Goal: Contribute content: Contribute content

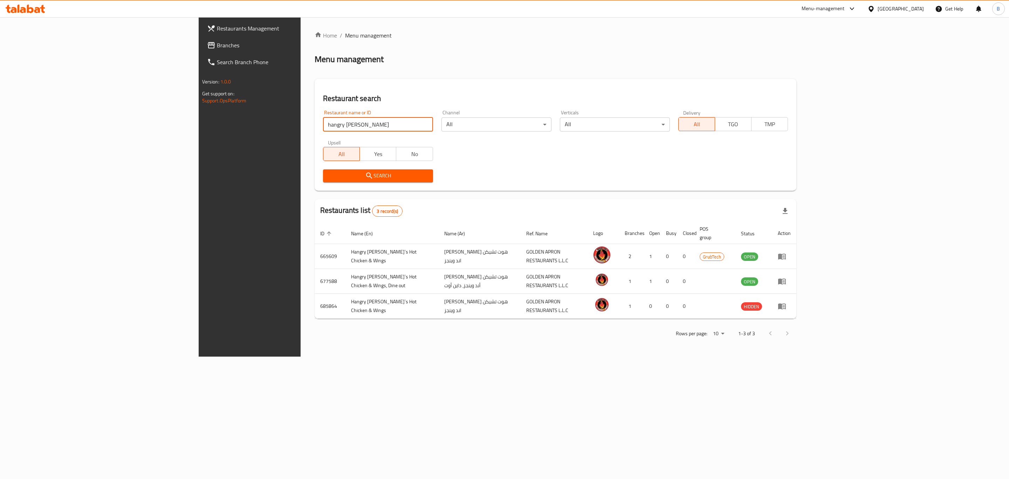
click at [323, 122] on input "hangry [PERSON_NAME]" at bounding box center [378, 124] width 110 height 14
type input "lekmet hala"
click button "Search" at bounding box center [378, 175] width 110 height 13
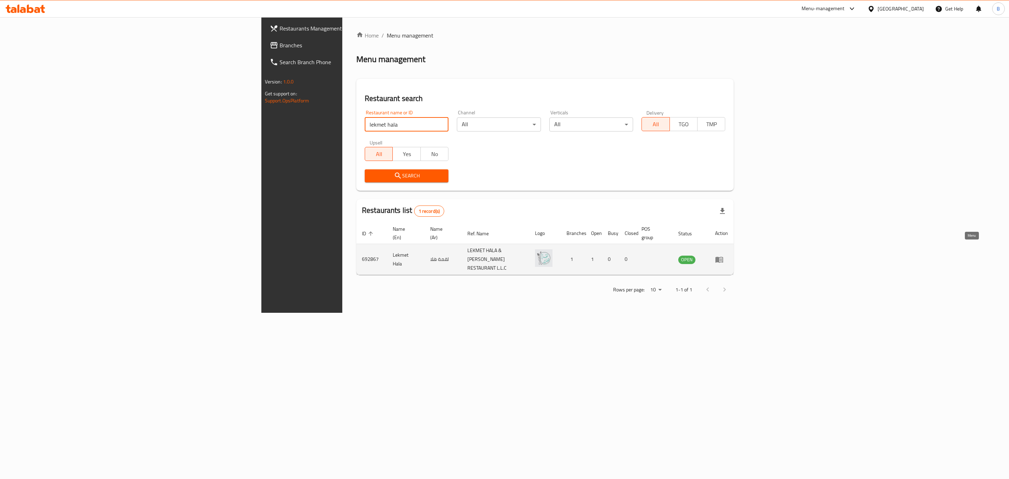
click at [724, 255] on icon "enhanced table" at bounding box center [719, 259] width 8 height 8
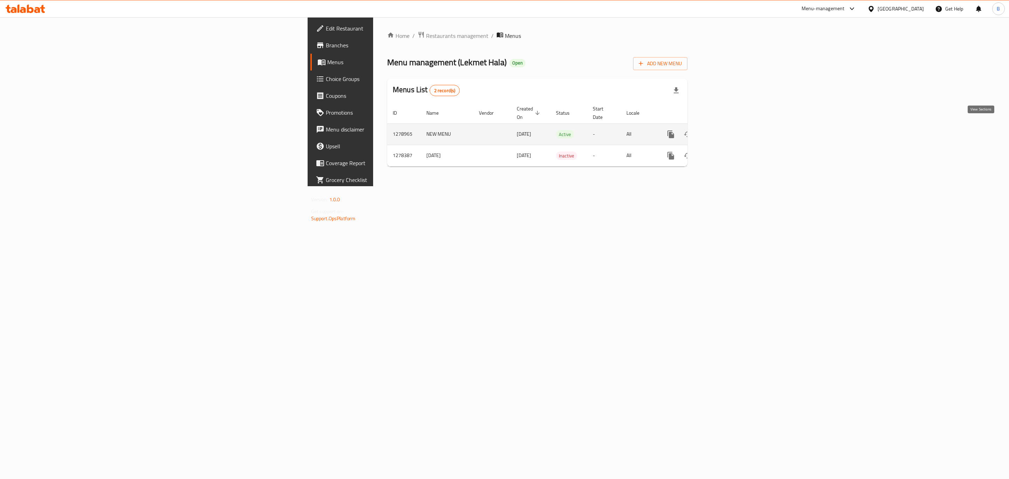
click at [725, 131] on icon "enhanced table" at bounding box center [721, 134] width 6 height 6
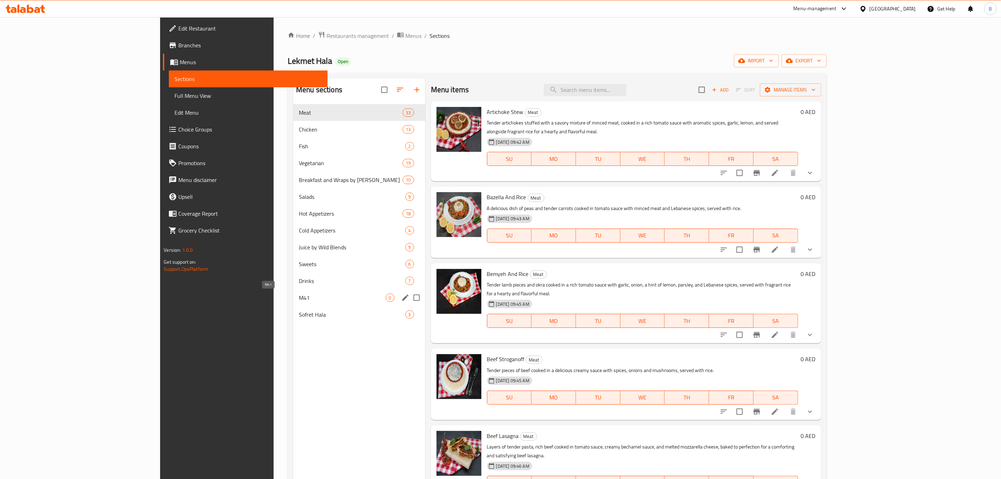
click at [299, 299] on span "M41" at bounding box center [342, 297] width 87 height 8
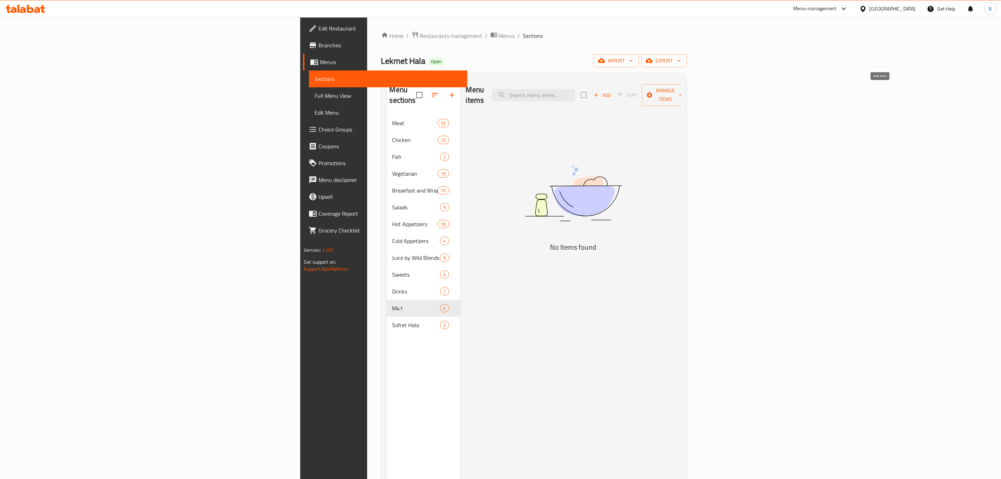
click at [600, 92] on icon "button" at bounding box center [596, 95] width 6 height 6
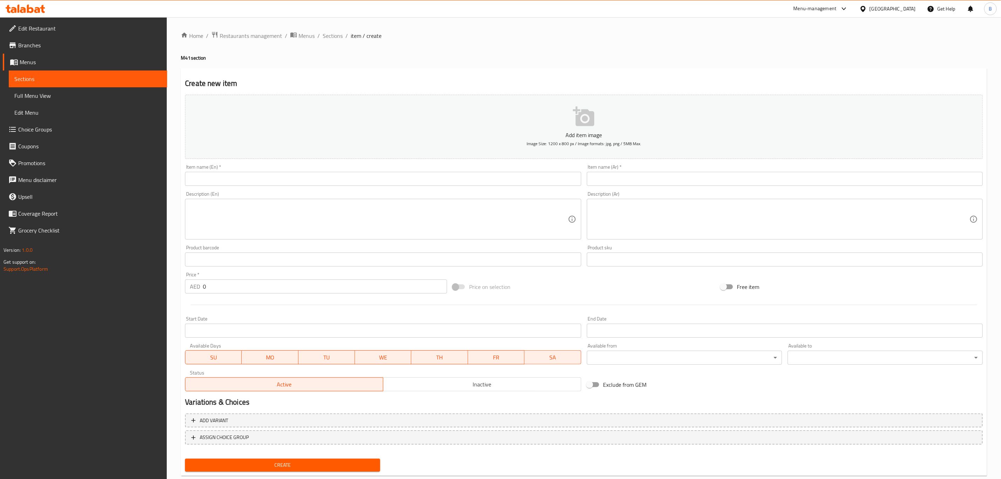
click at [569, 116] on button "Add item image Image Size: 1200 x 800 px / Image formats: jpg, png / 5MB Max." at bounding box center [584, 127] width 798 height 64
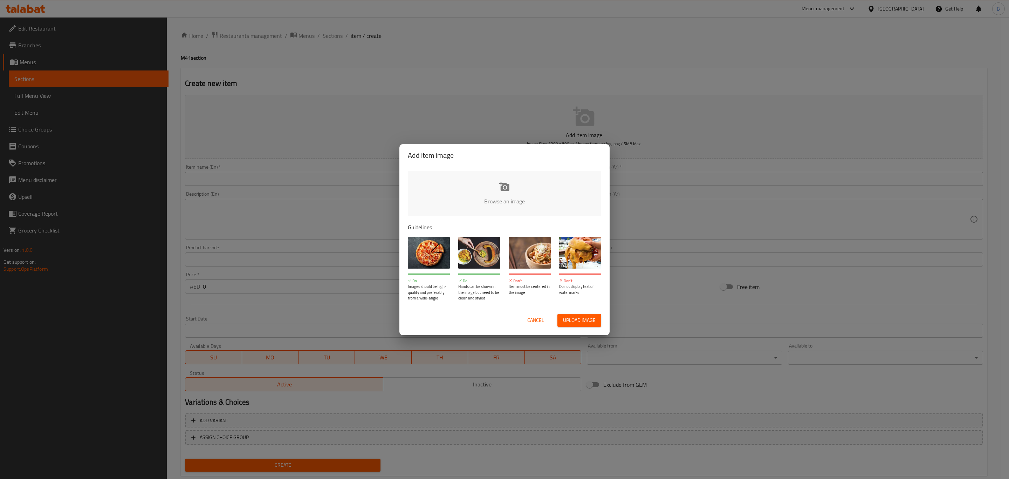
click at [509, 192] on input "file" at bounding box center [741, 204] width 667 height 66
type input "C:\fakepath\WhatsApp Image 2025-09-08 at 22.43.43.jpeg"
drag, startPoint x: 44, startPoint y: 462, endPoint x: 21, endPoint y: 461, distance: 23.1
click at [21, 461] on div "Invalid image resolution: Min resolution 1200x800" at bounding box center [78, 456] width 140 height 27
click at [26, 459] on div "Invalid image resolution: Min resolution 1200x800" at bounding box center [77, 457] width 104 height 16
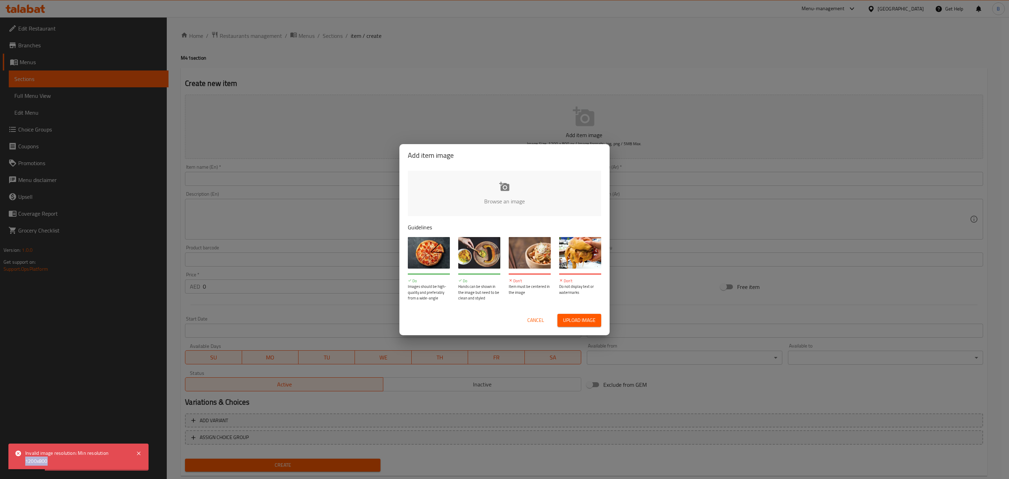
click at [26, 459] on div "Invalid image resolution: Min resolution 1200x800" at bounding box center [77, 457] width 104 height 16
click at [27, 461] on div "Invalid image resolution: Min resolution 1200x800" at bounding box center [77, 457] width 104 height 16
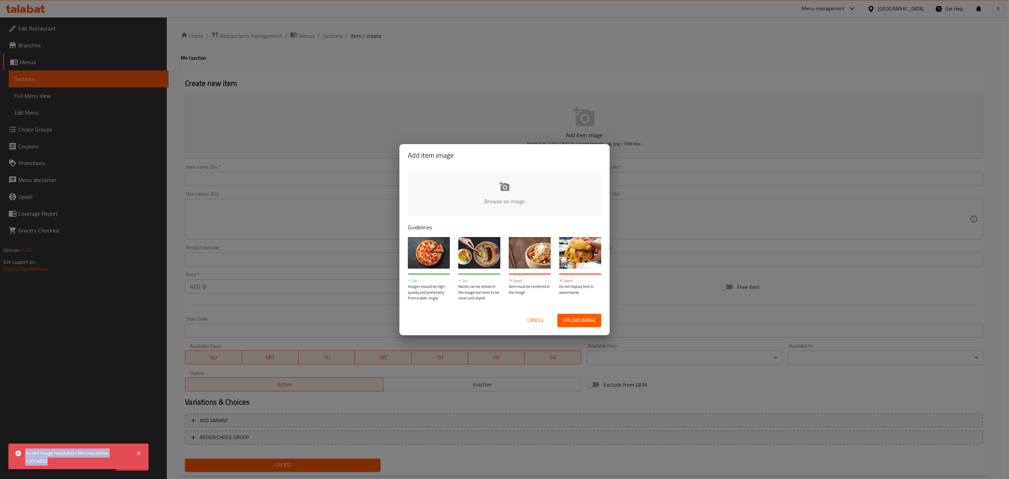
click at [495, 193] on input "file" at bounding box center [741, 204] width 667 height 66
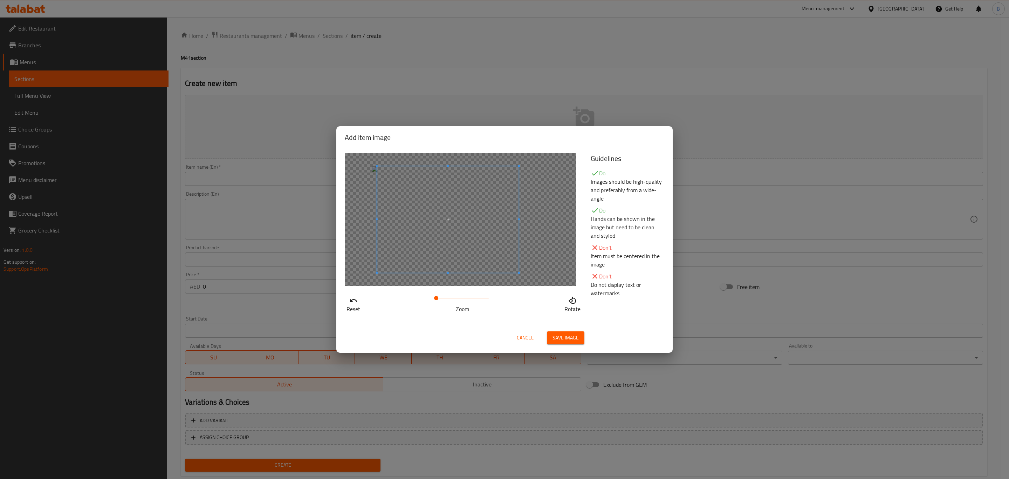
click at [438, 220] on span at bounding box center [448, 219] width 142 height 107
drag, startPoint x: 436, startPoint y: 298, endPoint x: 425, endPoint y: 300, distance: 11.8
click at [425, 300] on div "Reset Zoom Rotate" at bounding box center [464, 303] width 238 height 20
click at [561, 339] on span "Save image" at bounding box center [566, 337] width 26 height 9
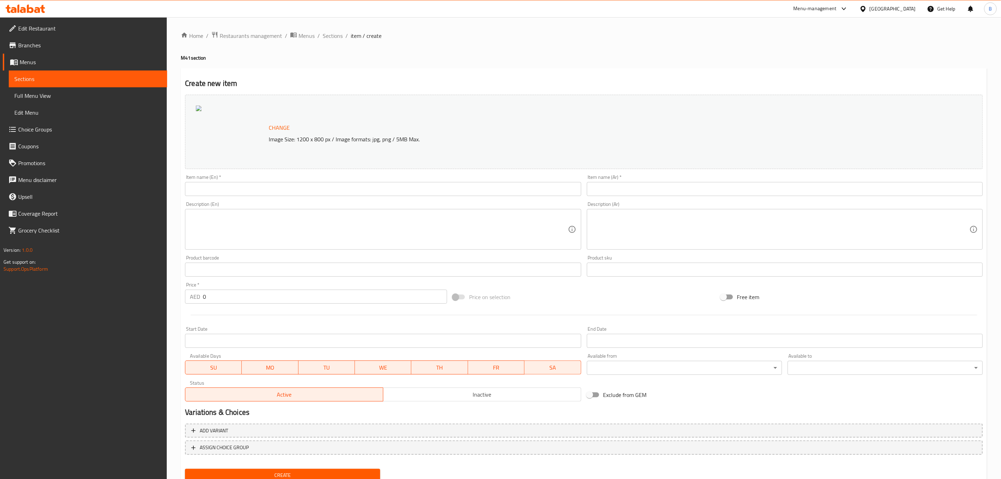
click at [277, 125] on span "Change" at bounding box center [279, 128] width 21 height 10
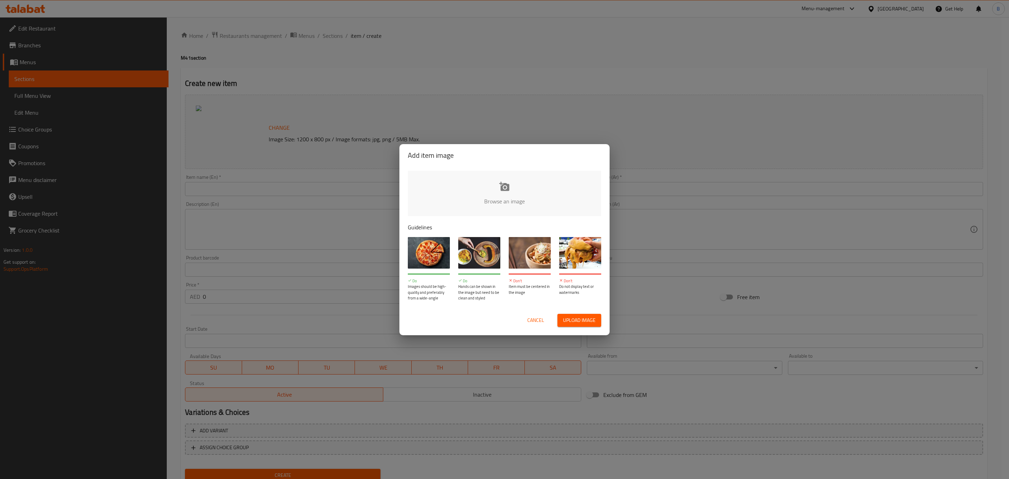
click at [439, 193] on input "file" at bounding box center [741, 204] width 667 height 66
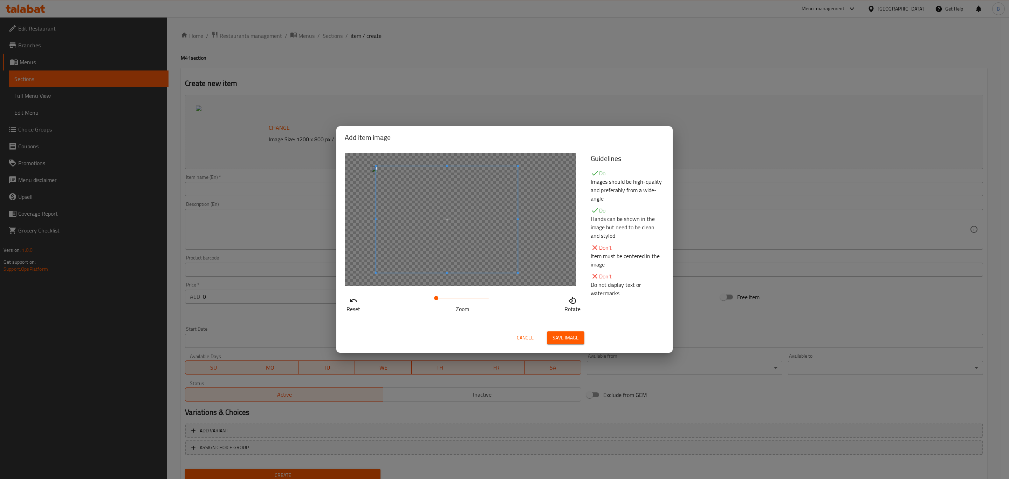
click at [407, 218] on span at bounding box center [447, 219] width 142 height 107
click at [570, 334] on span "Save image" at bounding box center [566, 337] width 26 height 9
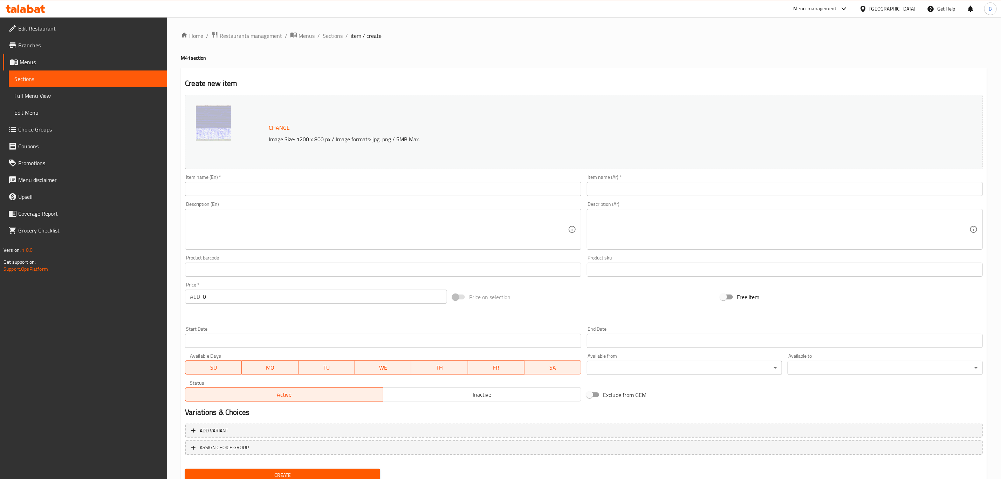
click at [426, 68] on div "Create new item Change Image Size: 1200 x 800 px / Image formats: jpg, png / 5M…" at bounding box center [584, 277] width 806 height 418
click at [314, 190] on input "text" at bounding box center [383, 189] width 396 height 14
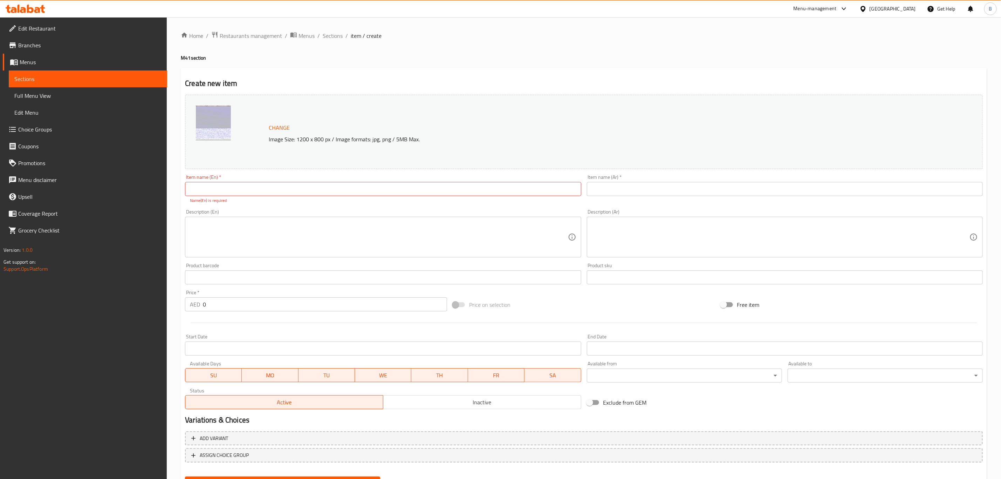
click at [220, 192] on input "text" at bounding box center [383, 189] width 396 height 14
paste input "Mudardara Value Meal"
type input "Mudardara Value Meal"
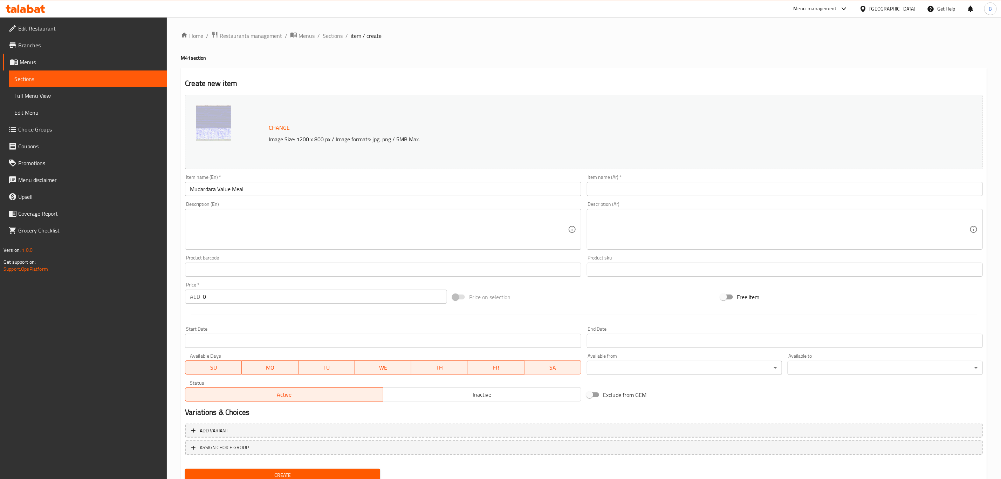
click at [313, 238] on textarea at bounding box center [379, 229] width 378 height 33
paste textarea "Mudardara, green salad, lentil soup, riz bi halib, yogurt and bottled water"
type textarea "Mudardara, green salad, lentil soup, riz bi halib, yogurt and bottled water"
click at [652, 230] on textarea at bounding box center [781, 229] width 378 height 33
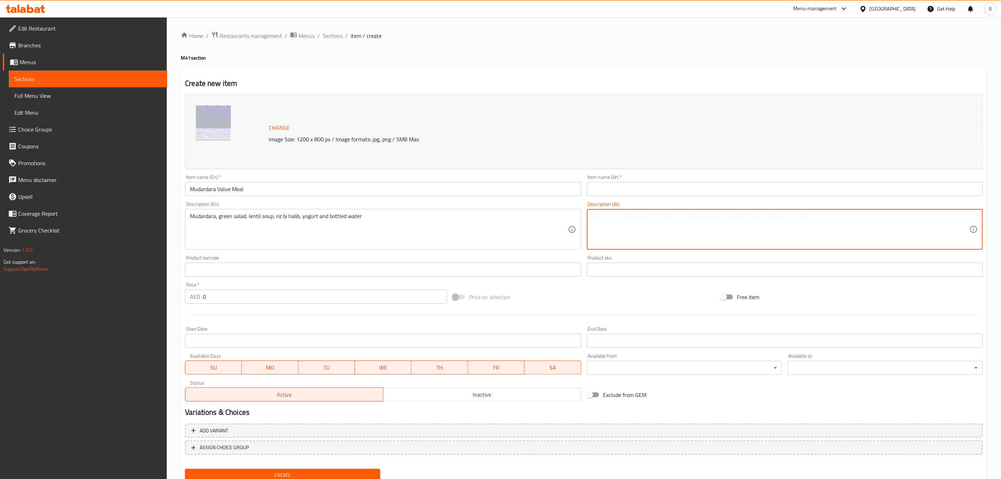
paste textarea "مجدّرة، سلطة خضراء، شوربة عدس، رز بحليب، لبن، ومياه معبأة"
type textarea "مجدّرة، سلطة خضراء، شوربة عدس، رز بحليب، لبن، ومياه معبأة"
click at [326, 193] on input "Mudardara Value Meal" at bounding box center [383, 189] width 396 height 14
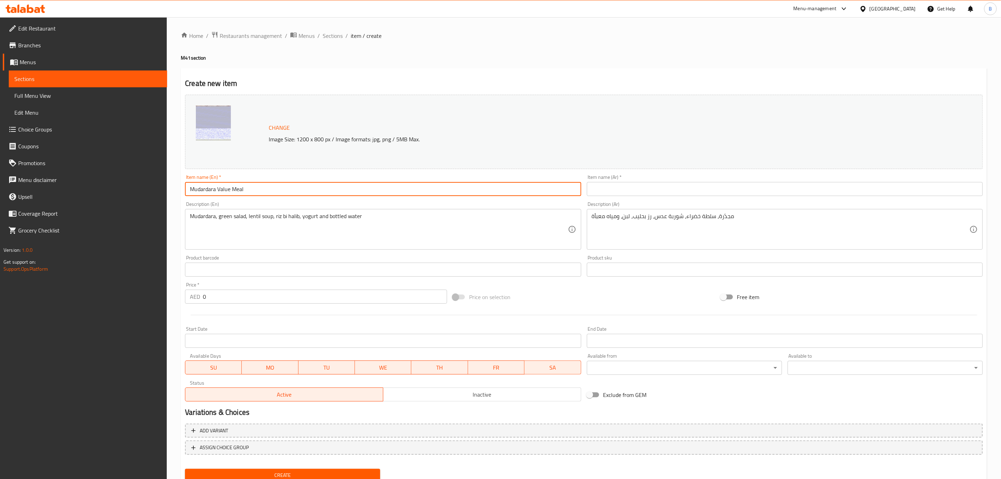
click at [660, 188] on input "text" at bounding box center [785, 189] width 396 height 14
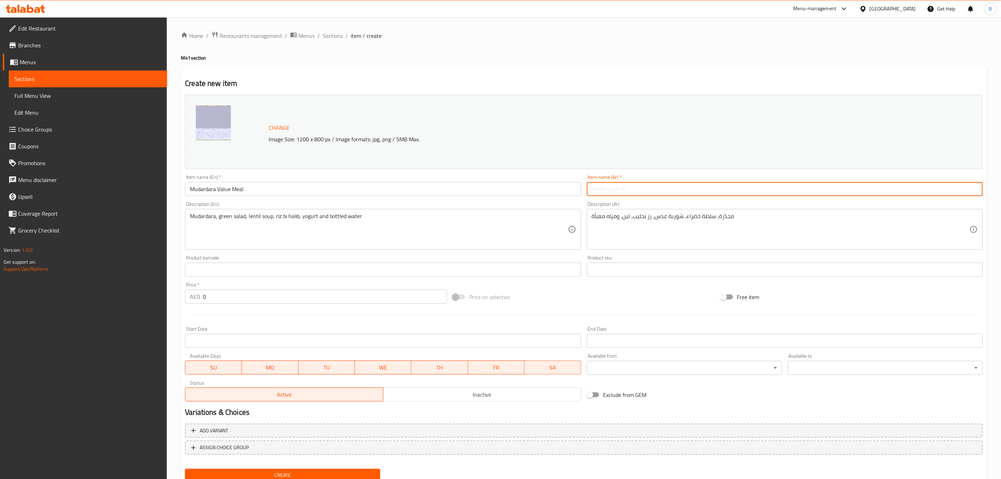
paste input "وجبة قيمة مجدّرة"
type input "وجبة قيمة مجدّرة"
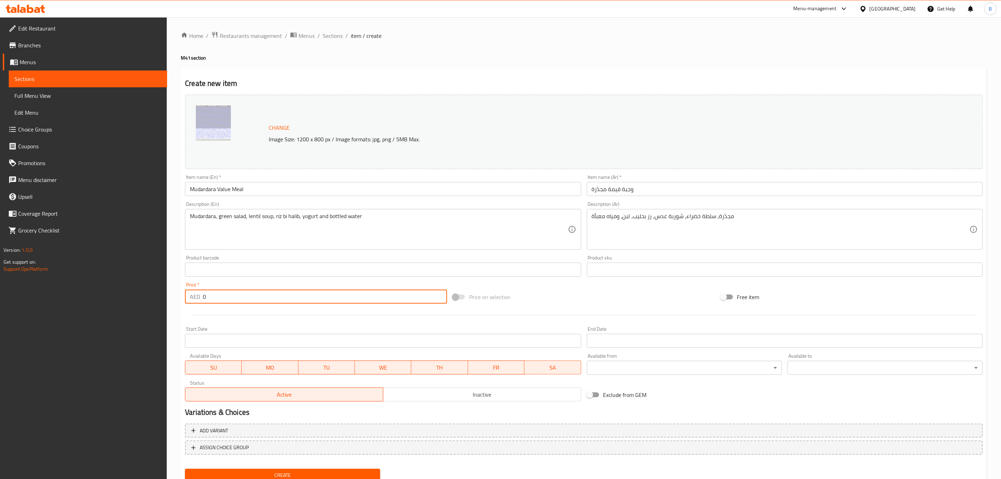
click at [371, 294] on input "0" at bounding box center [325, 296] width 244 height 14
type input "19"
click at [641, 293] on div "Price on selection" at bounding box center [584, 296] width 268 height 19
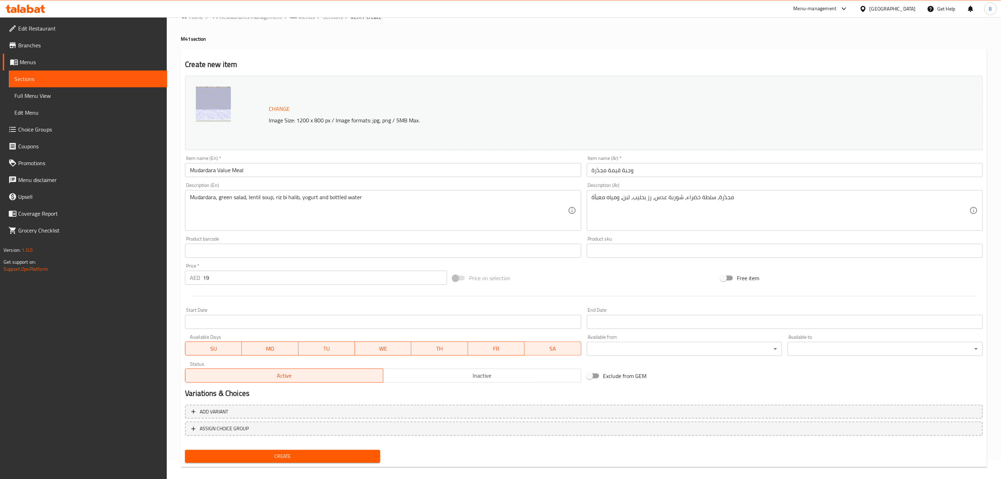
scroll to position [26, 0]
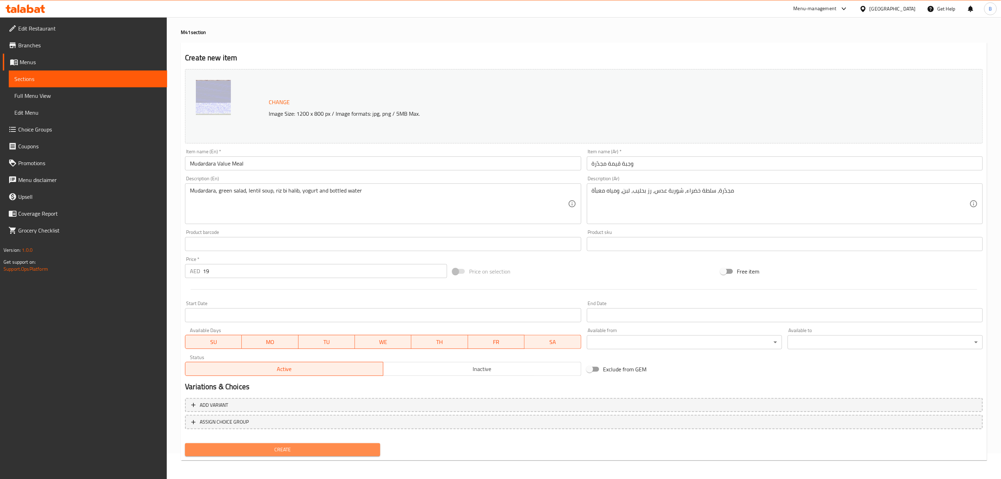
click at [295, 452] on span "Create" at bounding box center [283, 449] width 184 height 9
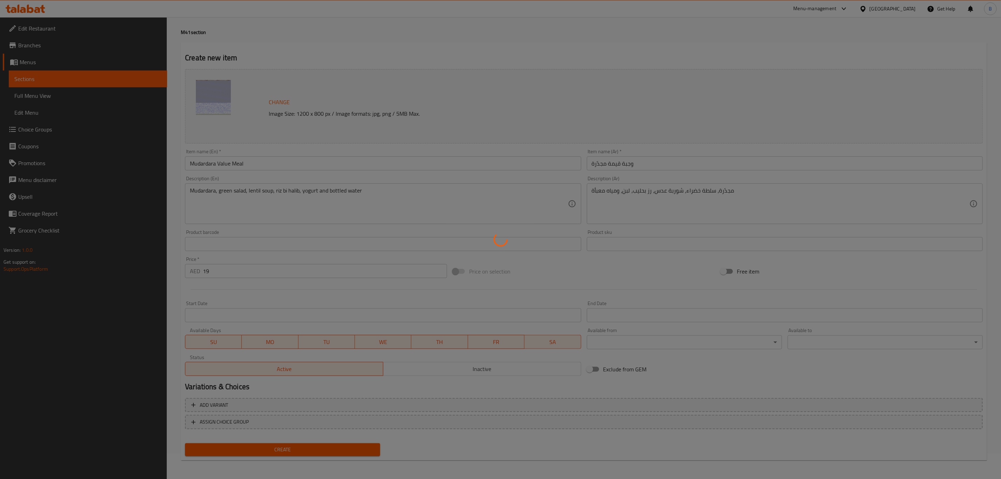
type input "0"
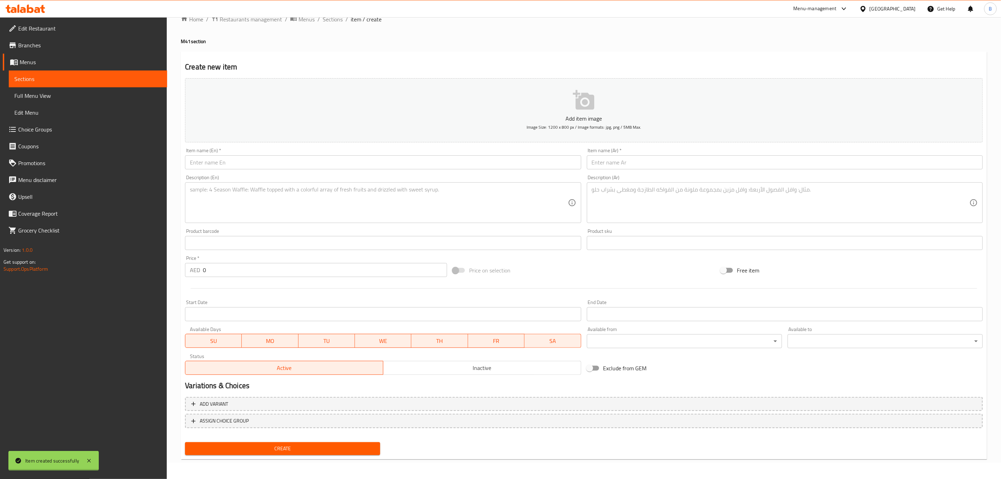
scroll to position [16, 0]
click at [334, 19] on span "Sections" at bounding box center [333, 20] width 20 height 8
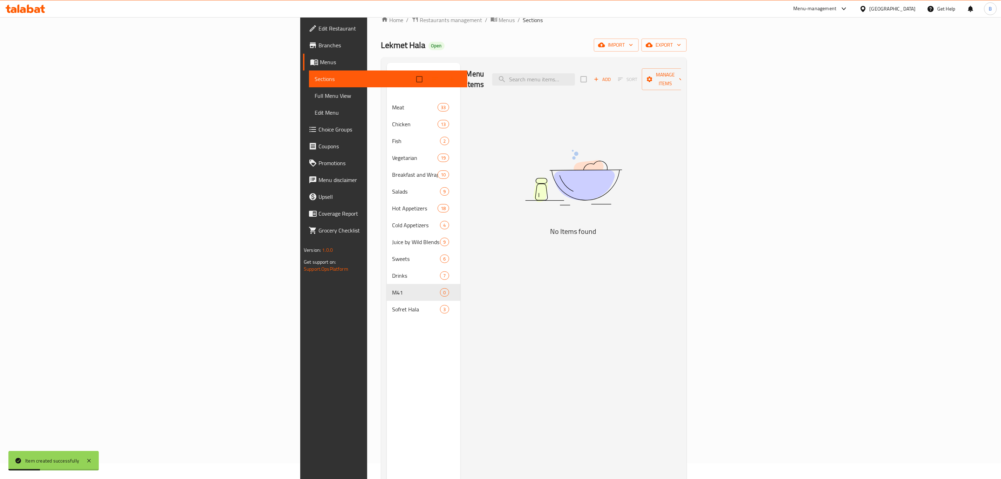
click at [511, 327] on div "Menu items Add Sort Manage items No Items found" at bounding box center [571, 302] width 221 height 479
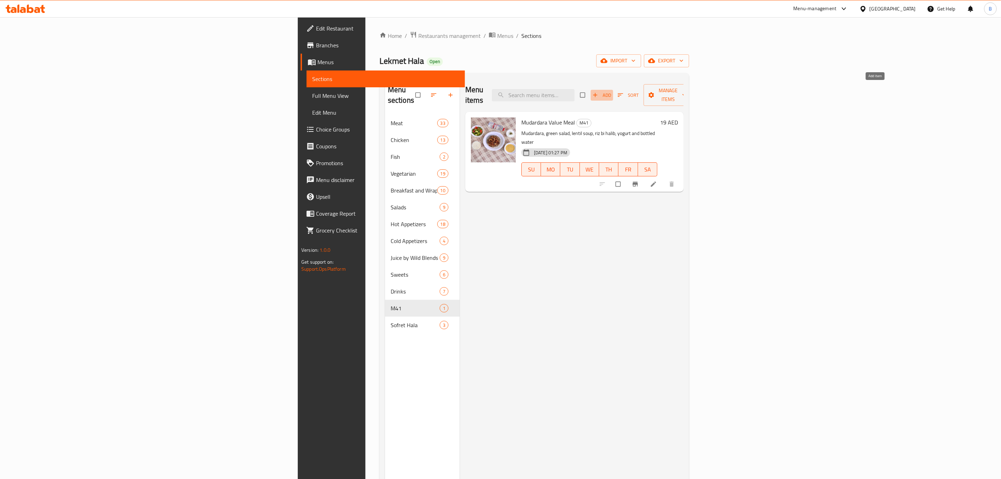
click at [598, 93] on icon "button" at bounding box center [595, 95] width 4 height 4
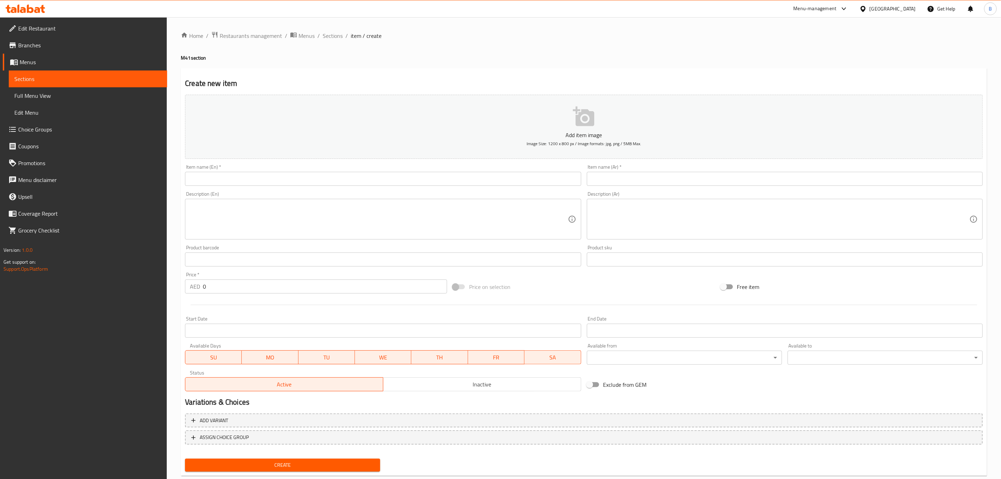
click at [588, 113] on icon "button" at bounding box center [583, 117] width 21 height 20
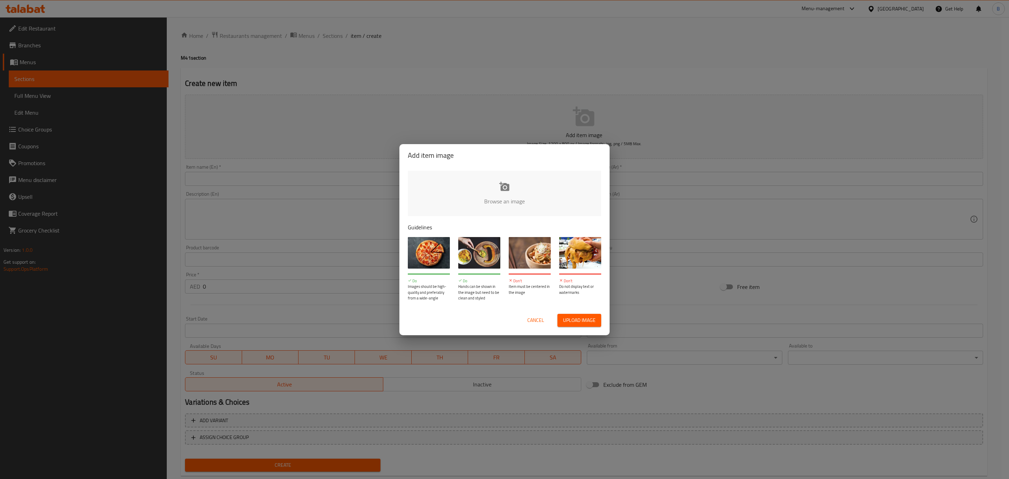
click at [488, 184] on input "file" at bounding box center [741, 204] width 667 height 66
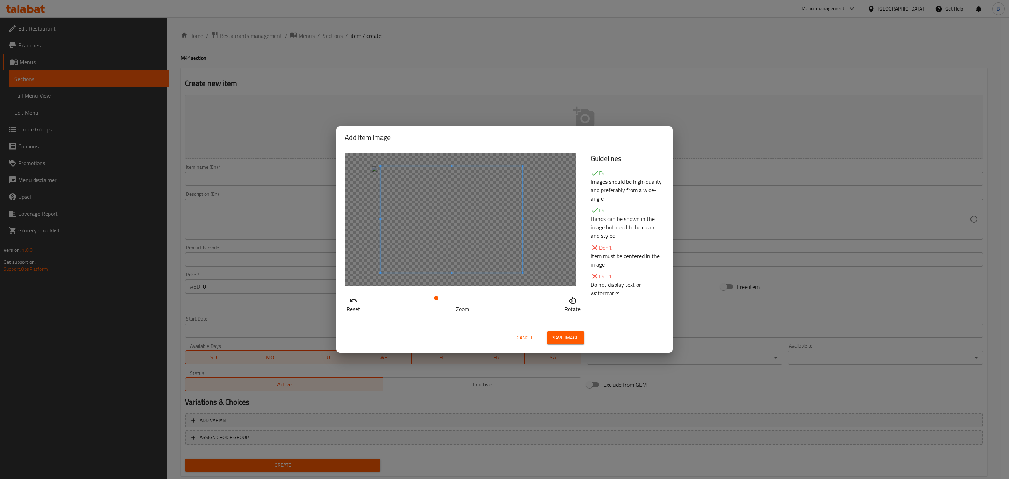
click at [472, 252] on span at bounding box center [452, 219] width 142 height 107
click at [575, 334] on span "Save image" at bounding box center [566, 337] width 26 height 9
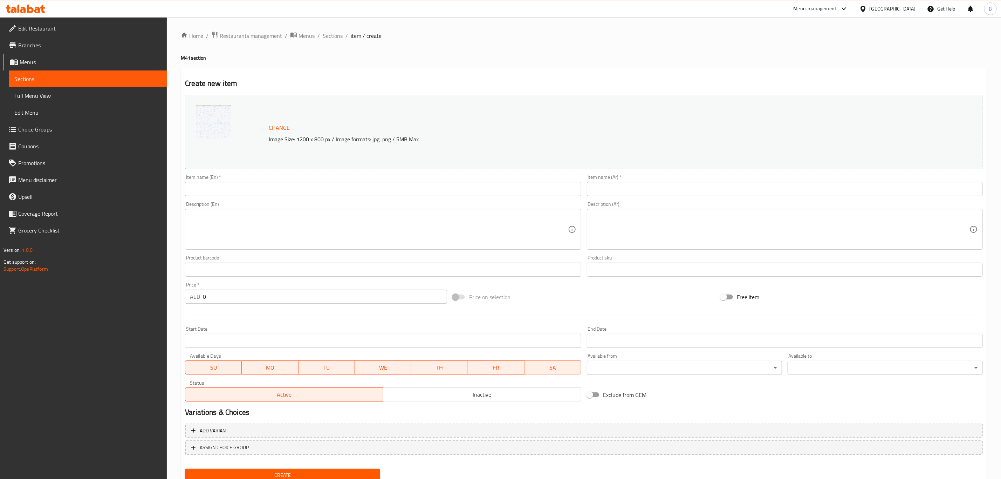
click at [317, 186] on input "text" at bounding box center [383, 189] width 396 height 14
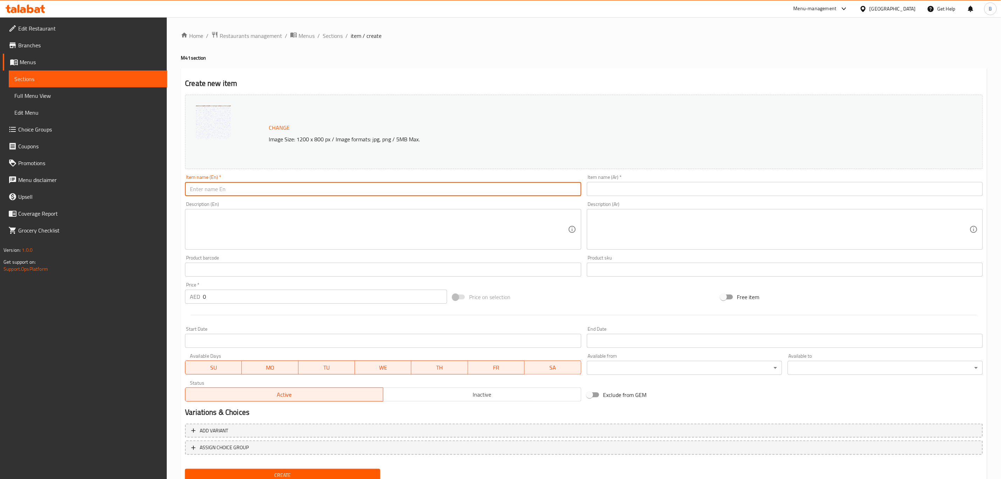
paste input "Rice & Chicken Value Meal"
type input "Rice & Chicken Value Meal"
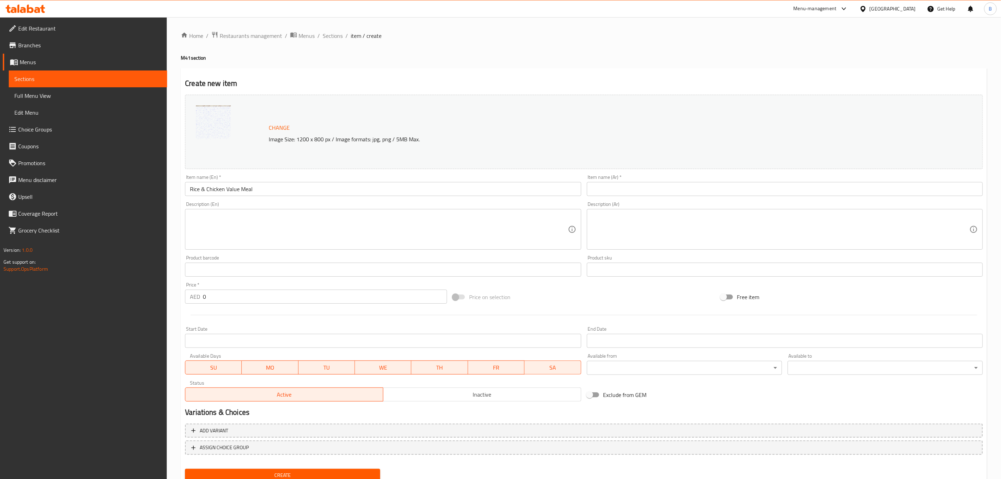
click at [454, 223] on textarea at bounding box center [379, 229] width 378 height 33
paste textarea "Rice and chicken, green salad, lentil soup, riz bi halib, yogurt and bottled wa…"
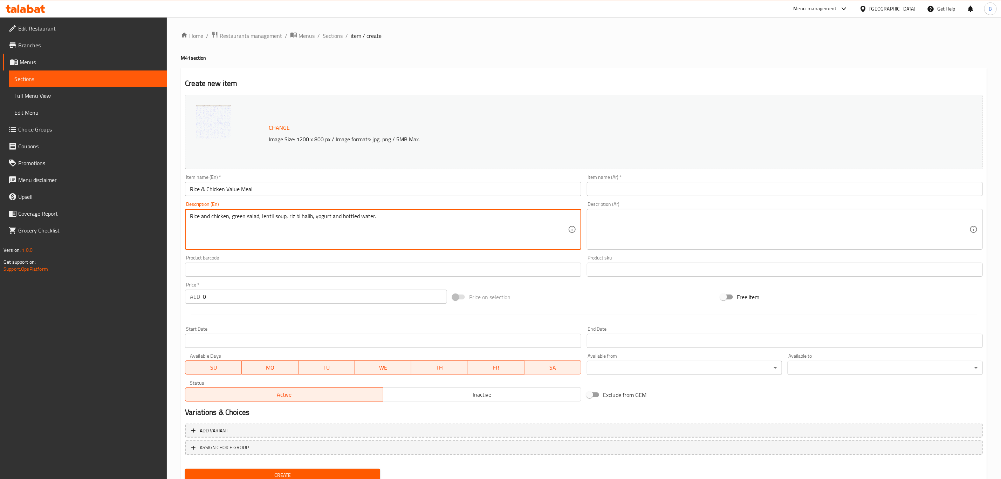
type textarea "Rice and chicken, green salad, lentil soup, riz bi halib, yogurt and bottled wa…"
click at [616, 236] on textarea at bounding box center [781, 229] width 378 height 33
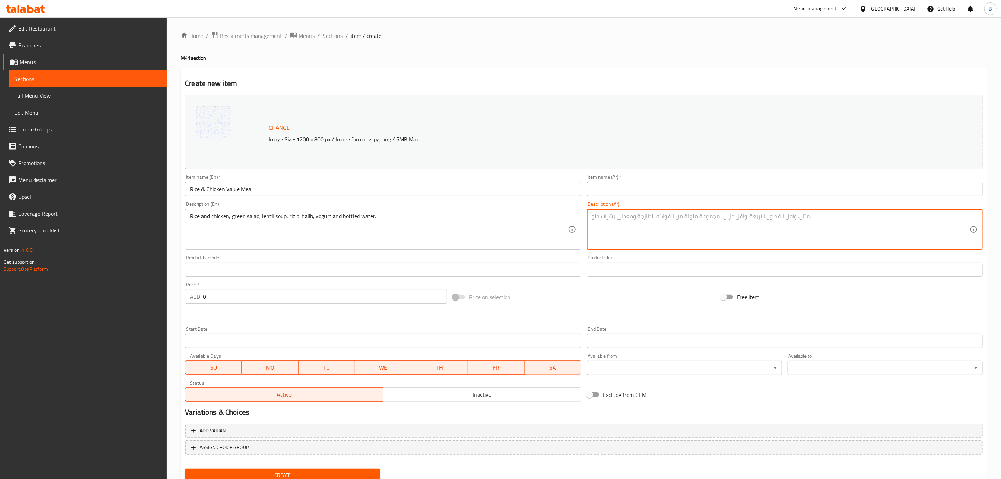
paste textarea "دجاج مع أرز، سلطة خضراء، شوربة عدس، رز بحليب، لبن، ومياه معبأة"
type textarea "دجاج مع أرز، سلطة خضراء، شوربة عدس، رز بحليب، لبن، ومياه معبأة"
click at [359, 191] on input "Rice & Chicken Value Meal" at bounding box center [383, 189] width 396 height 14
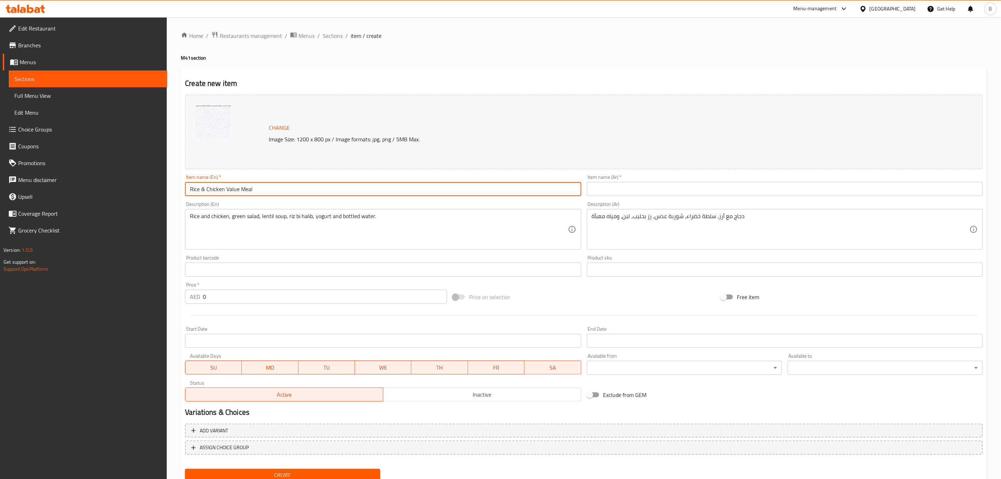
click at [644, 189] on input "text" at bounding box center [785, 189] width 396 height 14
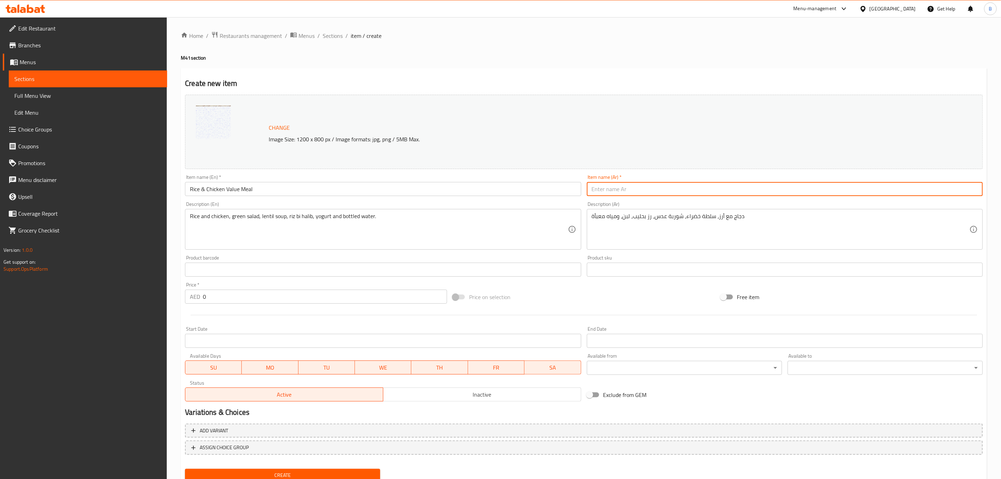
paste input "وجبة قيمة دجاج مع أرز"
type input "وجبة قيمة دجاج مع أرز"
click at [627, 63] on div "Home / Restaurants management / Menus / Sections / item / create M41 section Cr…" at bounding box center [584, 261] width 806 height 460
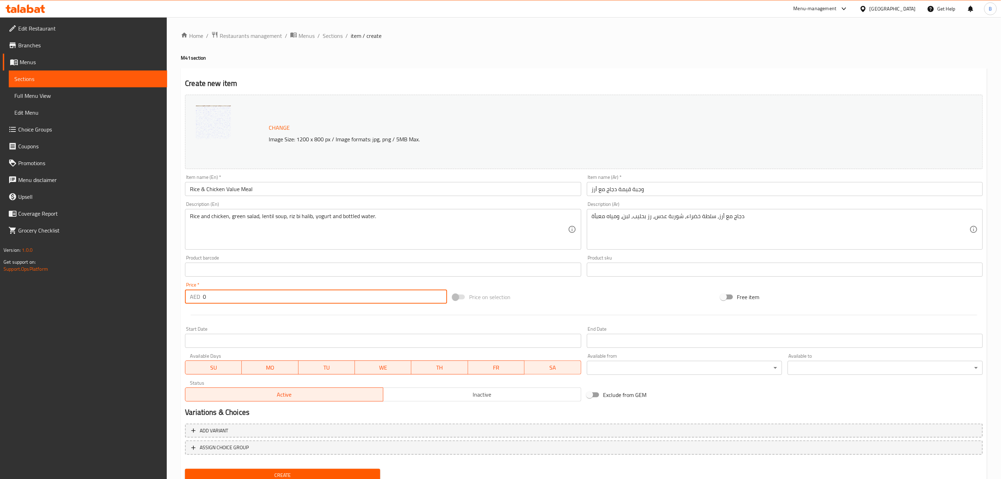
click at [279, 298] on input "0" at bounding box center [325, 296] width 244 height 14
type input "24"
click at [527, 80] on h2 "Create new item" at bounding box center [584, 83] width 798 height 11
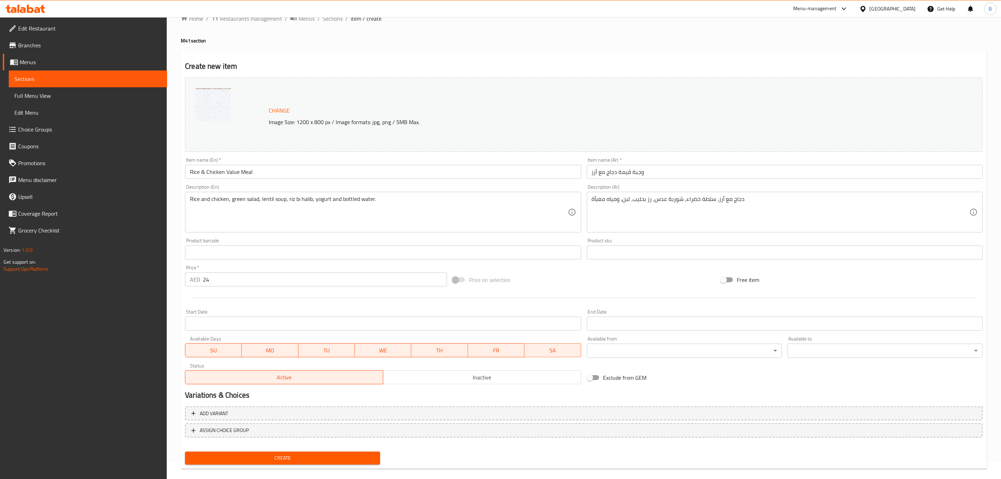
scroll to position [26, 0]
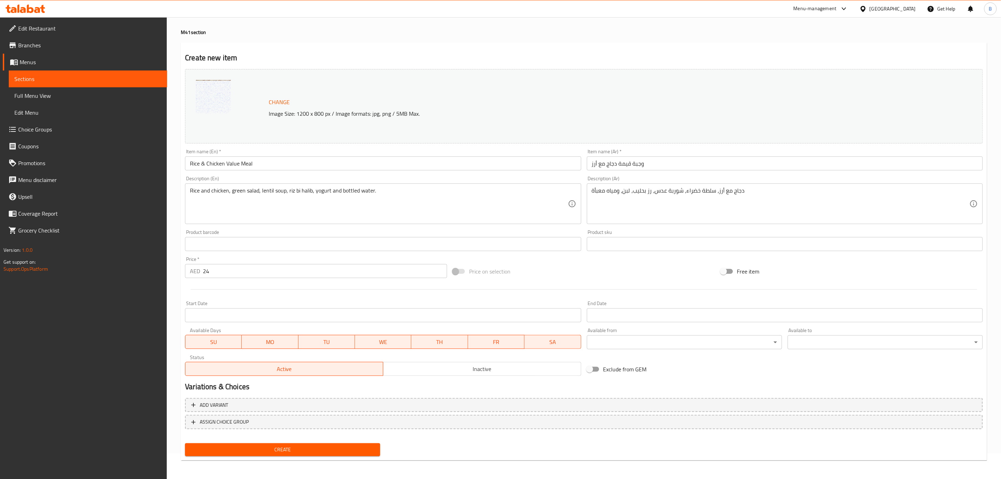
click at [349, 446] on span "Create" at bounding box center [283, 449] width 184 height 9
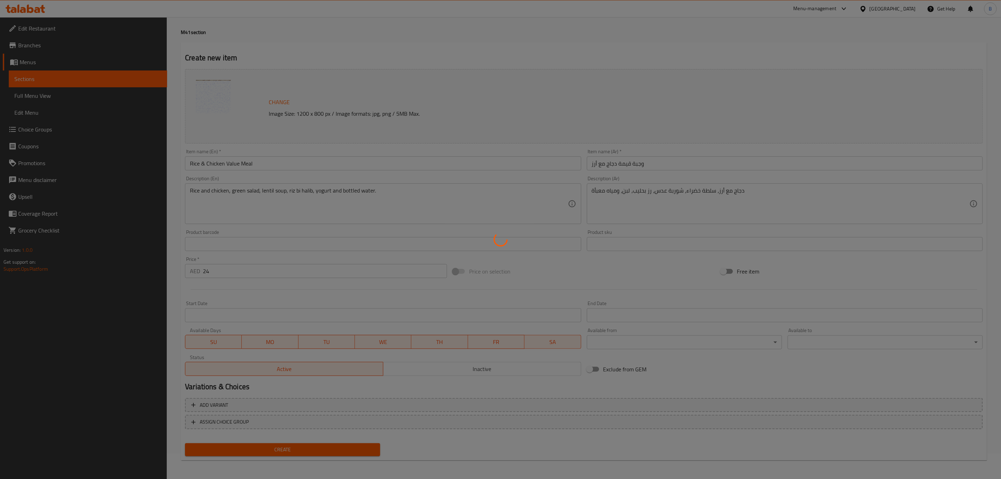
type input "0"
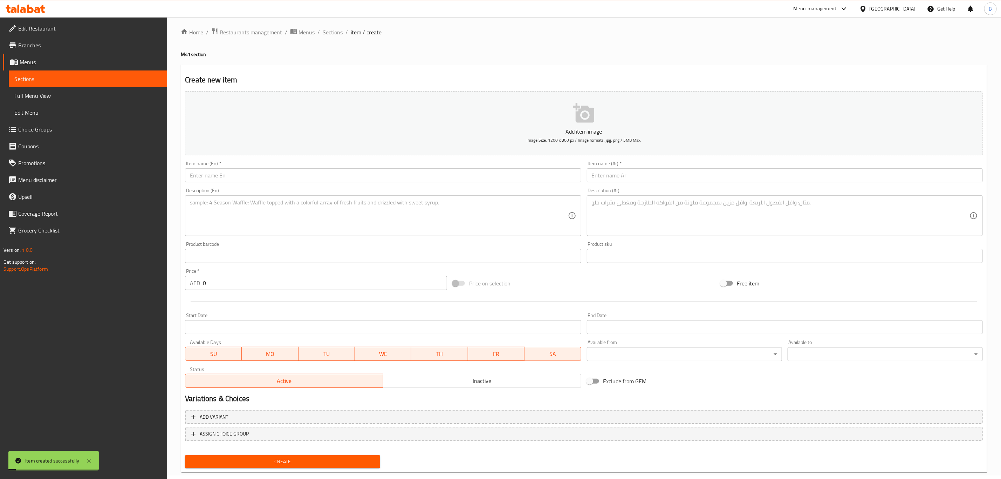
scroll to position [0, 0]
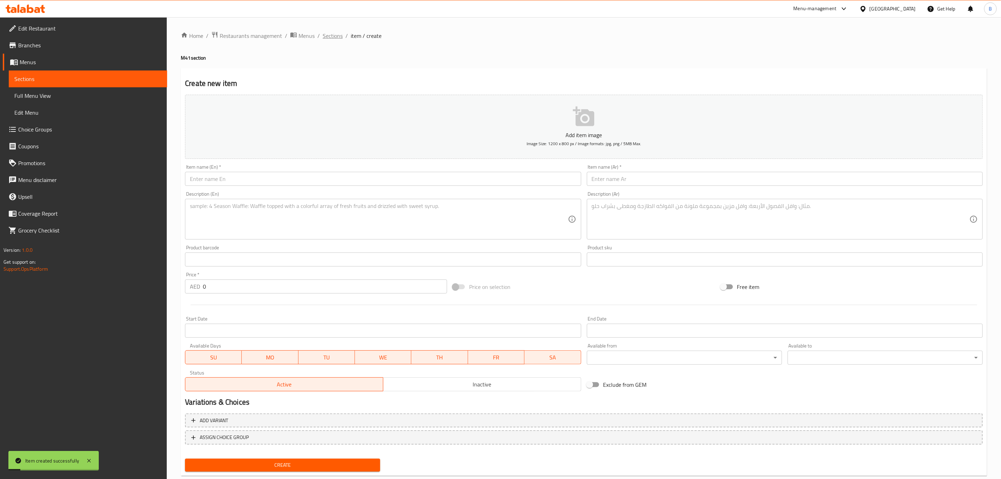
click at [335, 36] on span "Sections" at bounding box center [333, 36] width 20 height 8
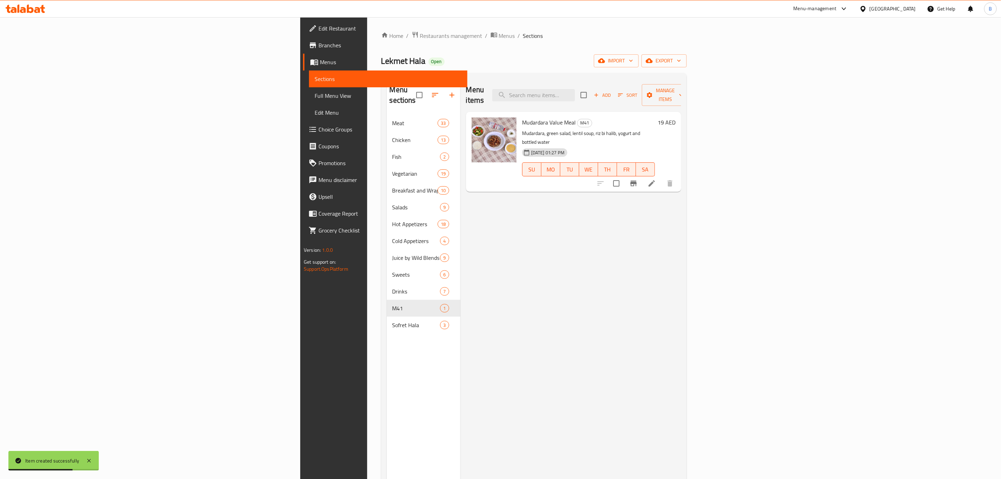
click at [681, 336] on div "Menu items Add Sort Manage items Mudardara Value Meal M41 Mudardara, green sala…" at bounding box center [571, 318] width 221 height 479
click at [468, 292] on div "Menu items Add Sort Manage items Mudardara Value Meal M41 Mudardara, green sala…" at bounding box center [571, 318] width 221 height 479
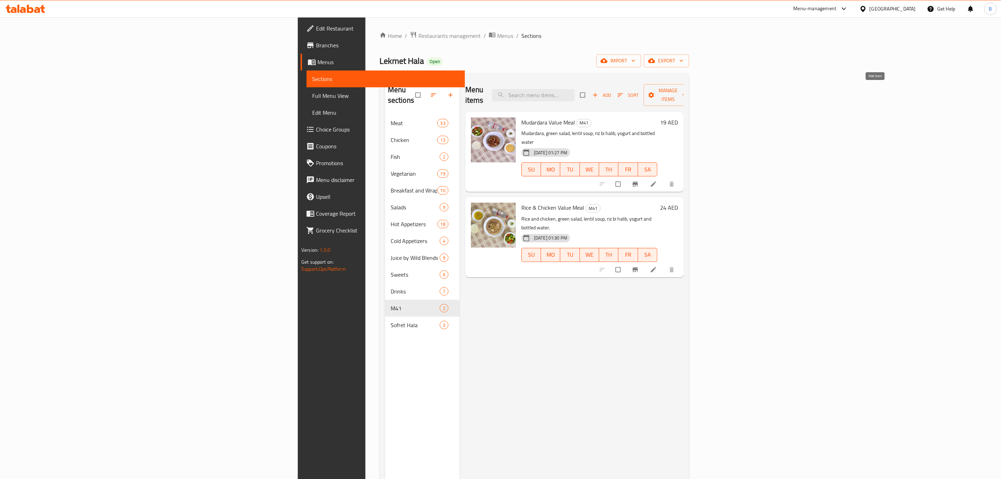
click at [599, 91] on icon "button" at bounding box center [595, 94] width 7 height 7
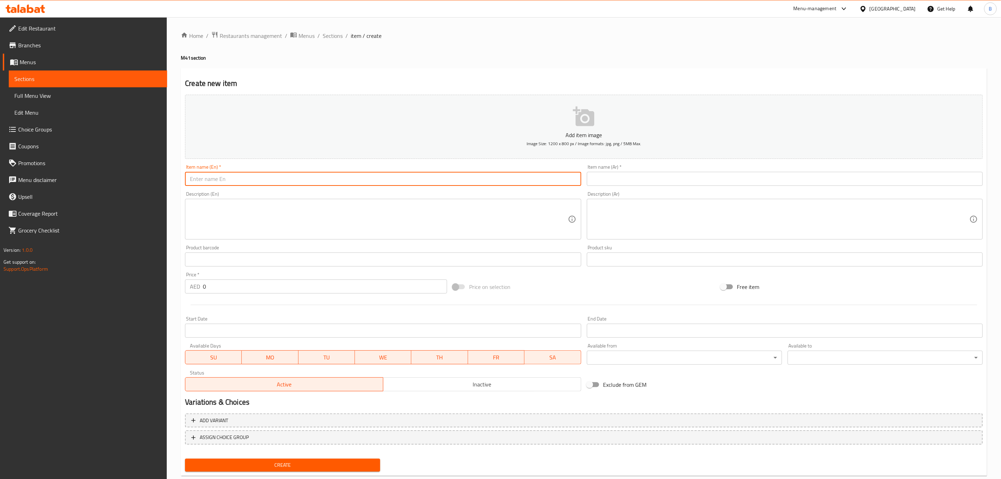
click at [403, 182] on input "text" at bounding box center [383, 179] width 396 height 14
paste input "Rice & Meat Value Meal"
type input "Rice & Meat Value Meal"
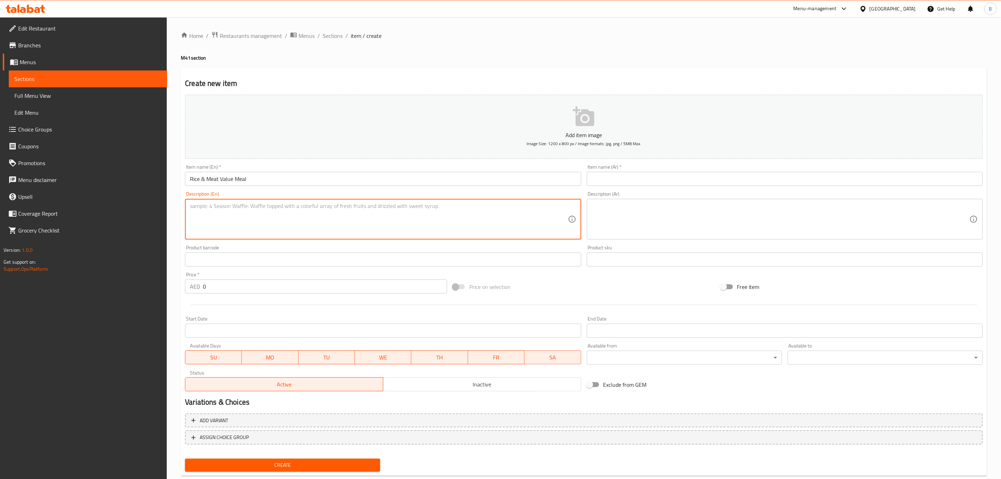
click at [380, 229] on textarea at bounding box center [379, 219] width 378 height 33
paste textarea "Rice and meat, green salad, lentil soup, riz bi halib, yogurt and bottled water"
type textarea "Rice and meat, green salad, lentil soup, riz bi halib, yogurt and bottled water"
